Goal: Navigation & Orientation: Find specific page/section

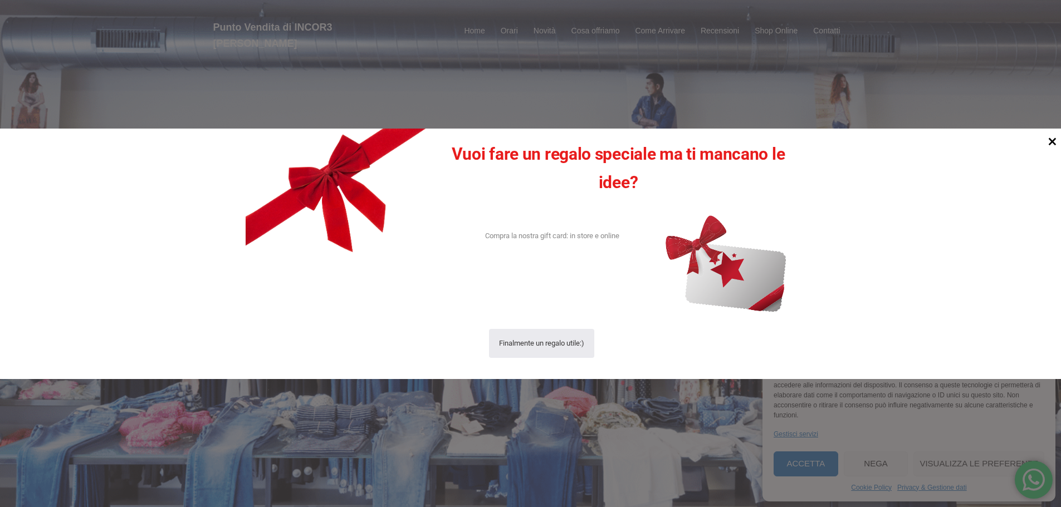
click at [1050, 140] on icon at bounding box center [1053, 142] width 8 height 8
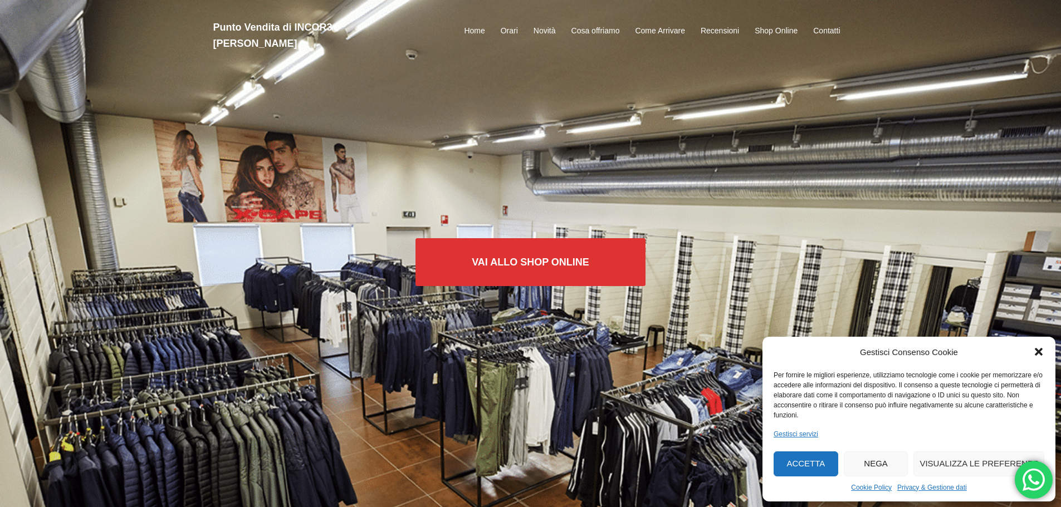
click at [1042, 356] on icon "Chiudi la finestra di dialogo" at bounding box center [1039, 353] width 8 height 8
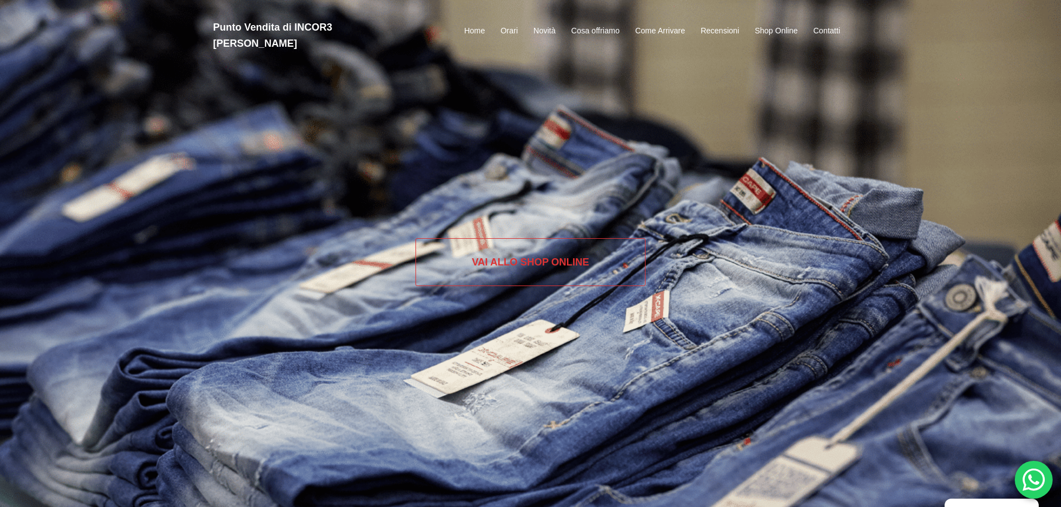
click at [519, 262] on link "Vai allo SHOP ONLINE" at bounding box center [531, 262] width 230 height 48
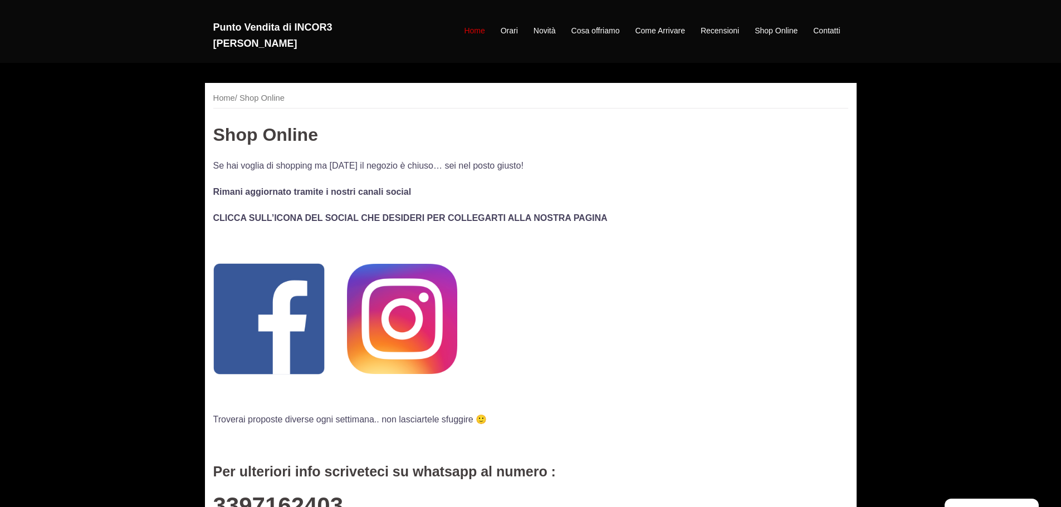
click at [472, 25] on link "Home" at bounding box center [474, 31] width 21 height 13
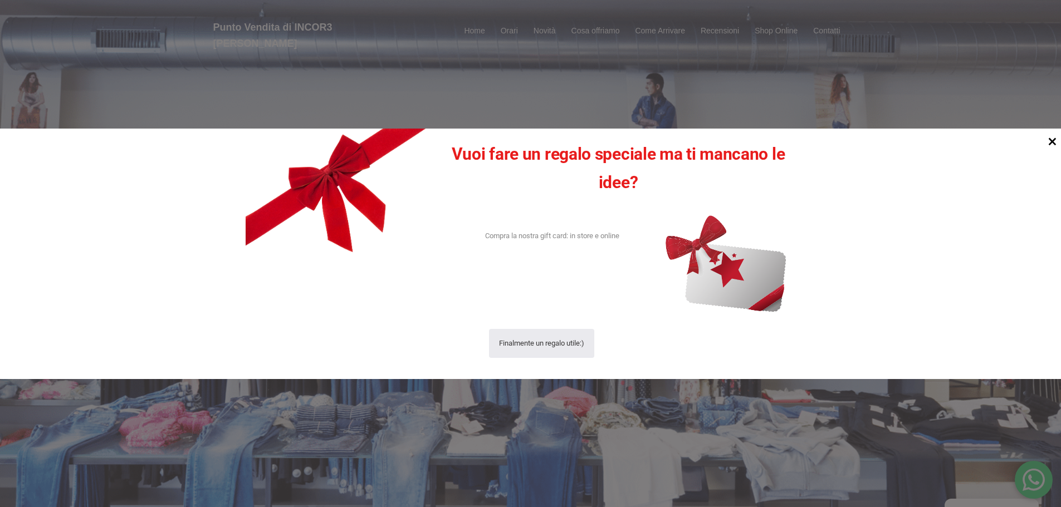
click at [1054, 144] on icon at bounding box center [1053, 142] width 8 height 8
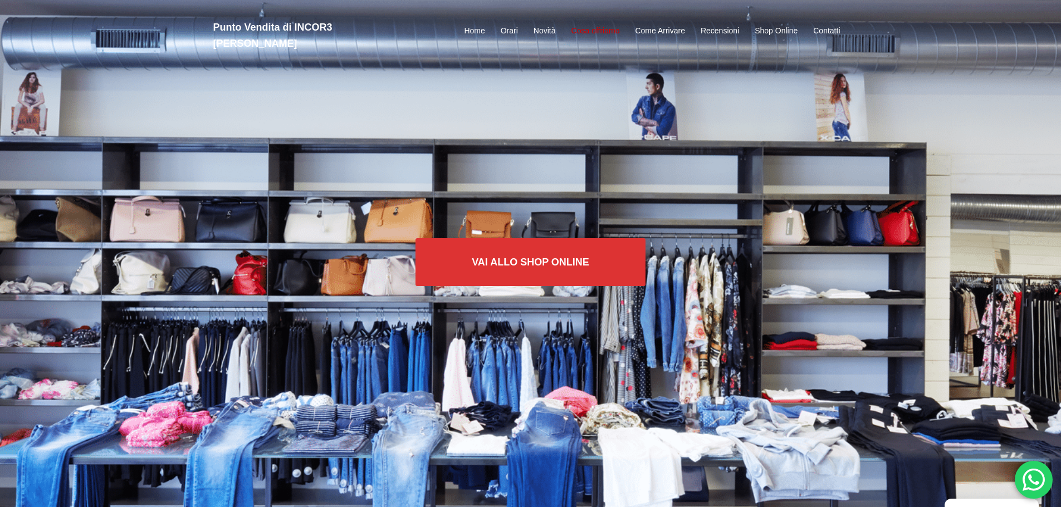
click at [590, 25] on link "Cosa offriamo" at bounding box center [595, 31] width 48 height 13
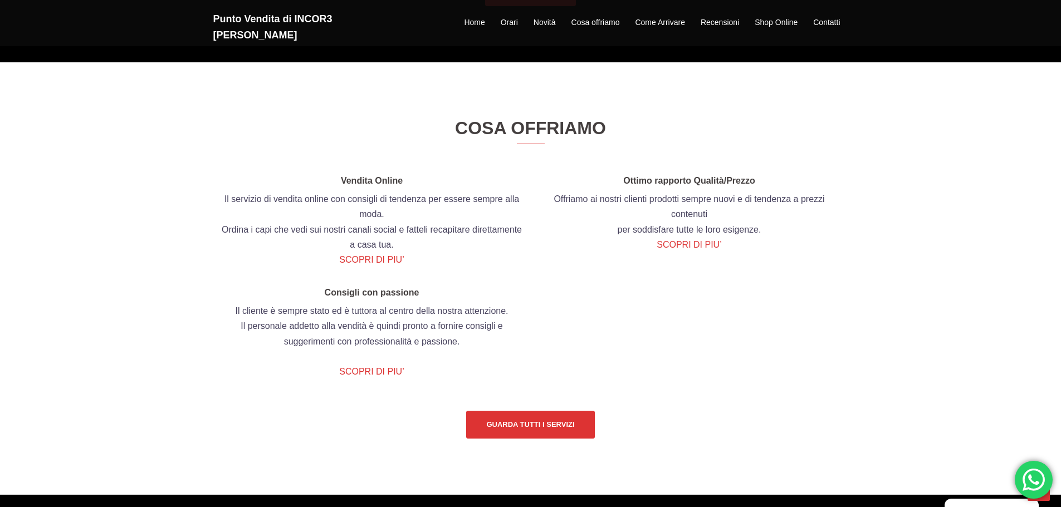
scroll to position [1241, 0]
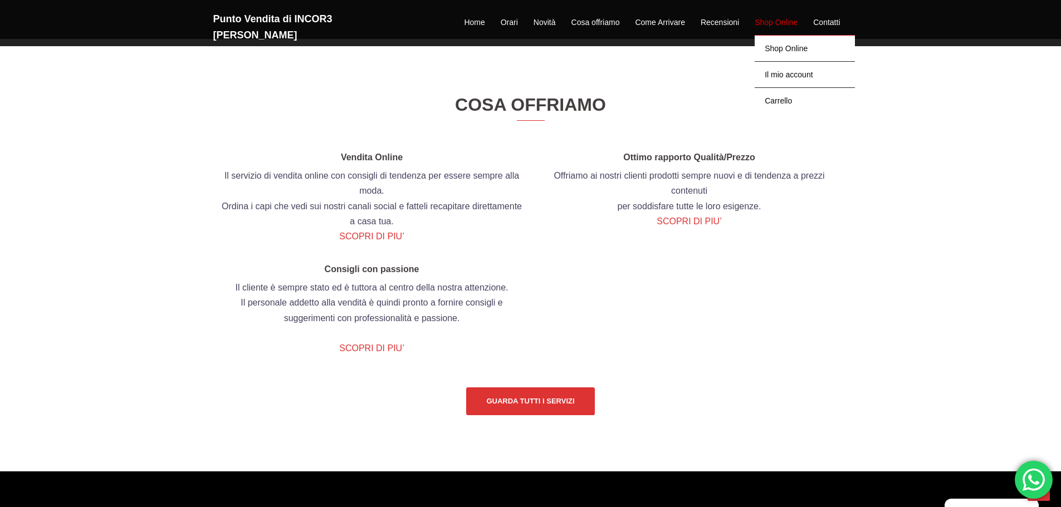
click at [764, 16] on link "Shop Online" at bounding box center [776, 22] width 43 height 13
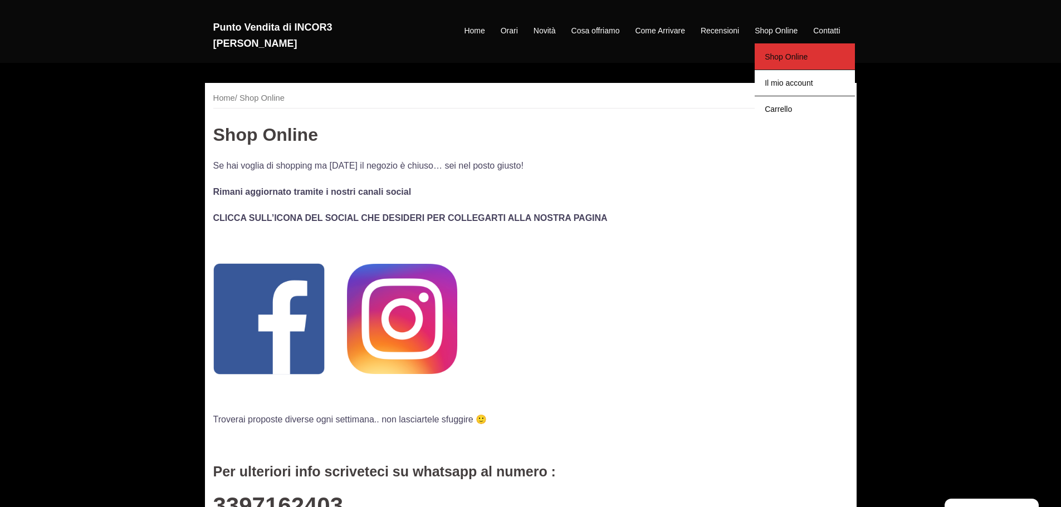
click at [787, 47] on link "Shop Online" at bounding box center [805, 56] width 100 height 26
